Goal: Transaction & Acquisition: Purchase product/service

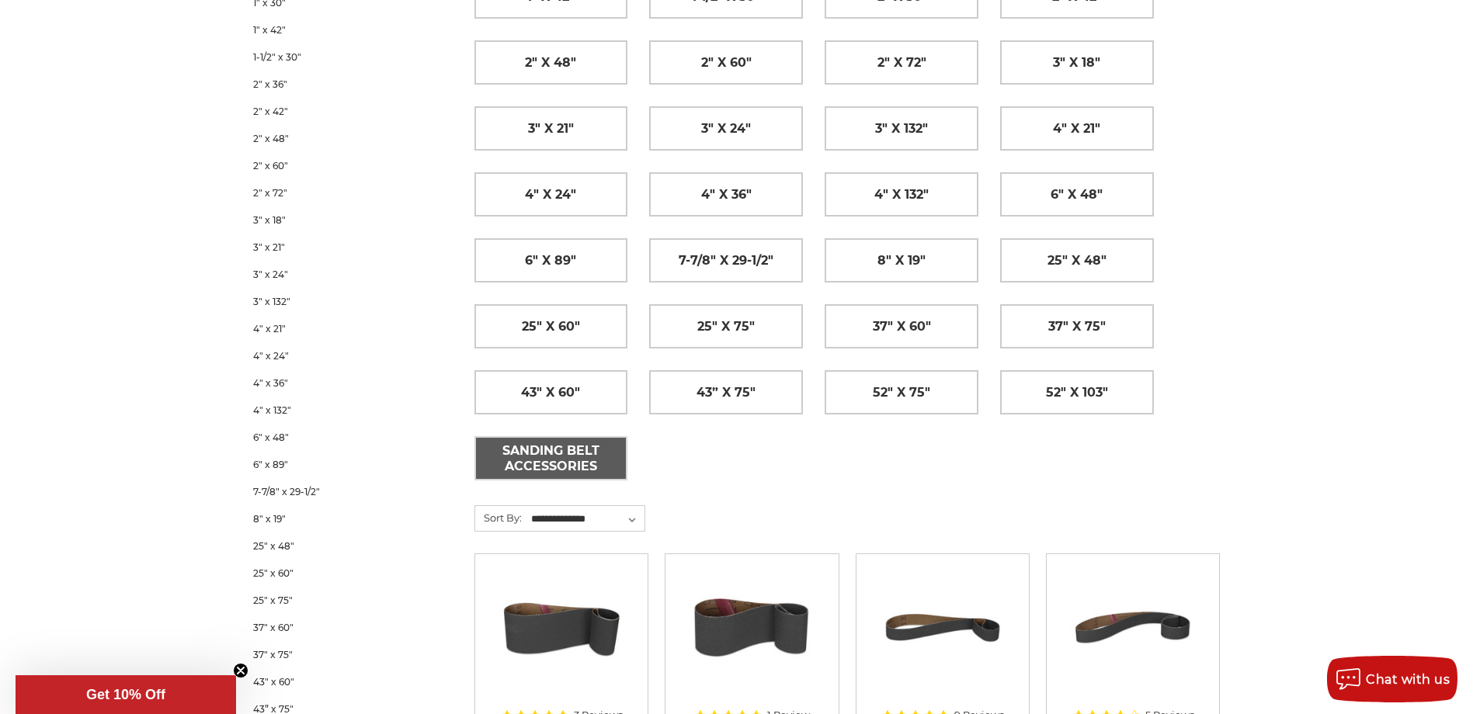
click at [573, 452] on span "Sanding Belt Accessories" at bounding box center [551, 459] width 151 height 42
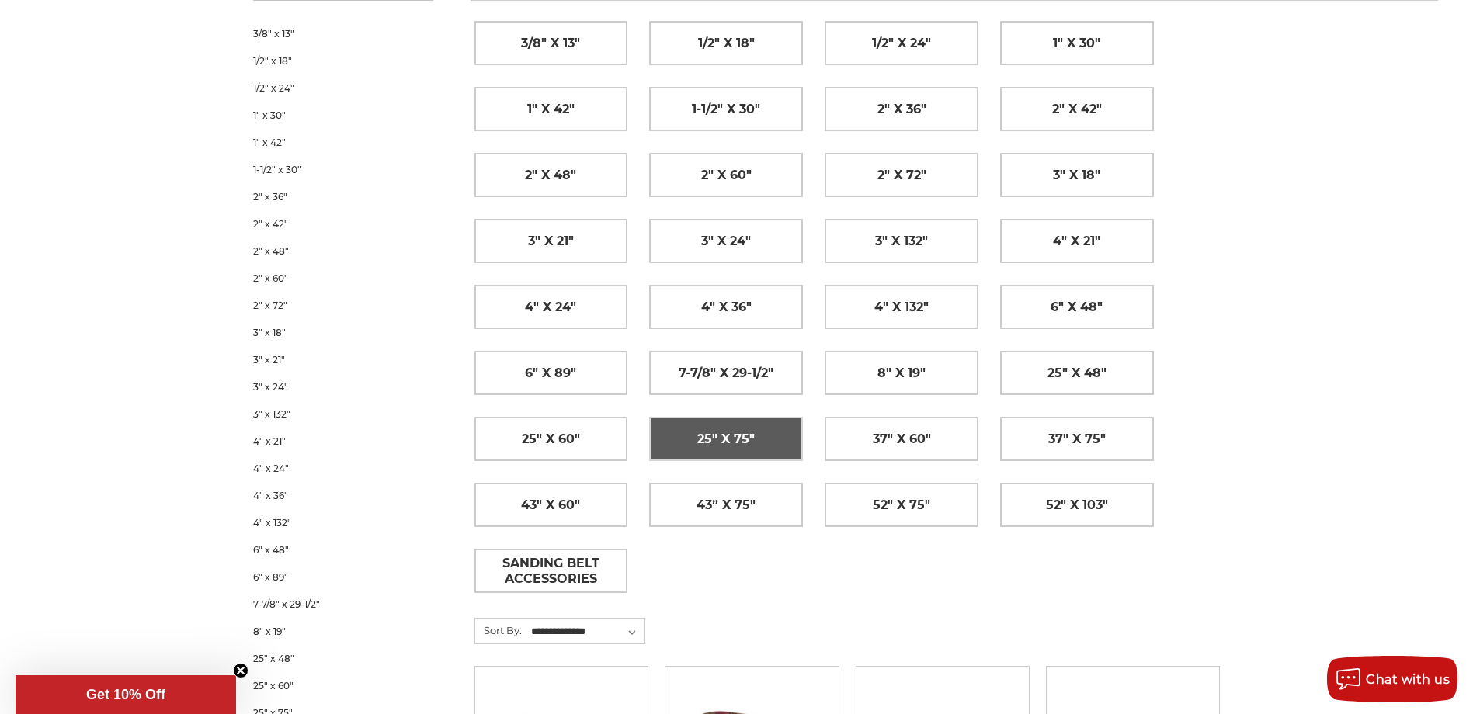
scroll to position [303, 0]
